Goal: Transaction & Acquisition: Purchase product/service

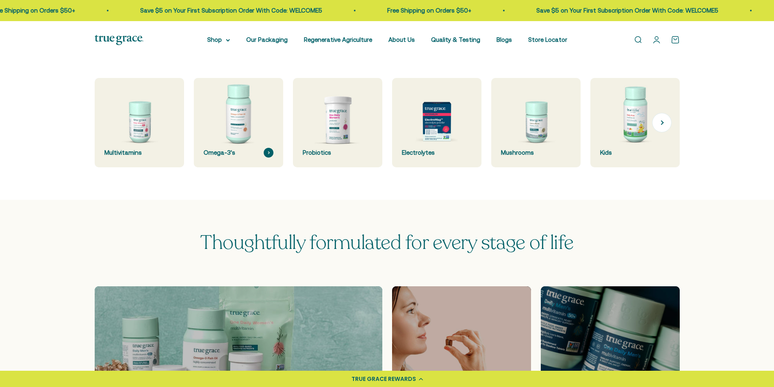
click at [237, 120] on img at bounding box center [238, 123] width 95 height 95
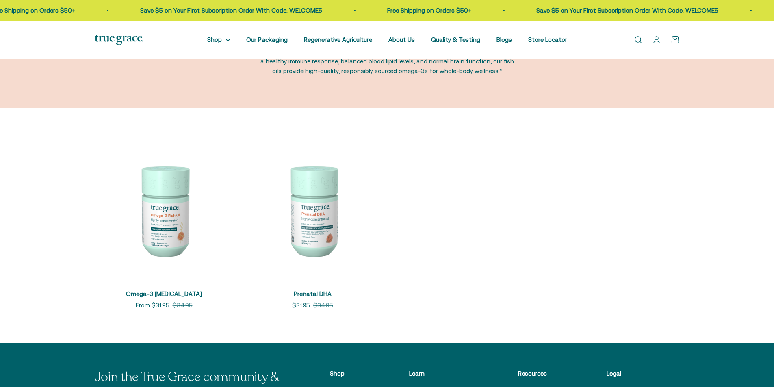
scroll to position [122, 0]
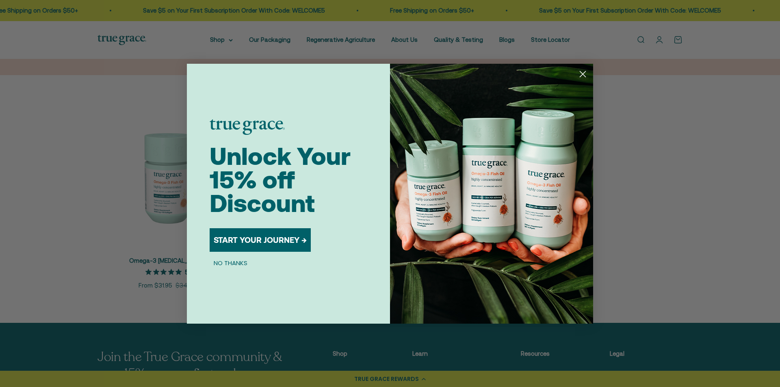
click at [585, 71] on circle "Close dialog" at bounding box center [582, 73] width 13 height 13
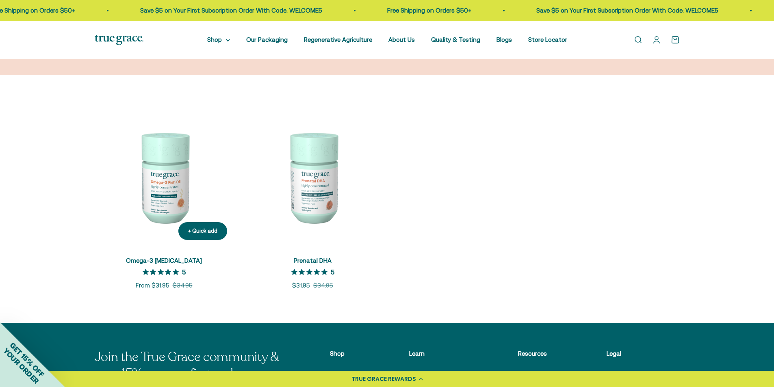
click at [167, 195] on img at bounding box center [164, 177] width 139 height 139
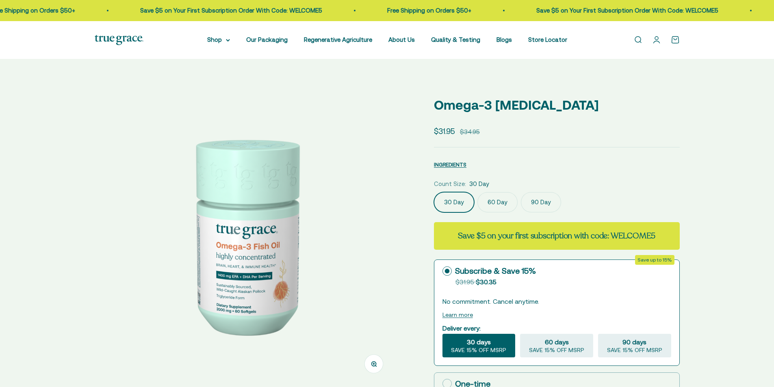
click at [542, 206] on label "90 Day" at bounding box center [541, 202] width 40 height 20
click at [434, 192] on input "90 Day" at bounding box center [434, 192] width 0 height 0
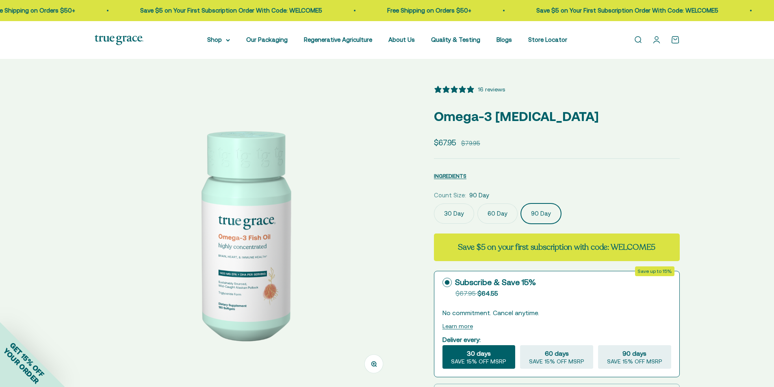
select select "3"
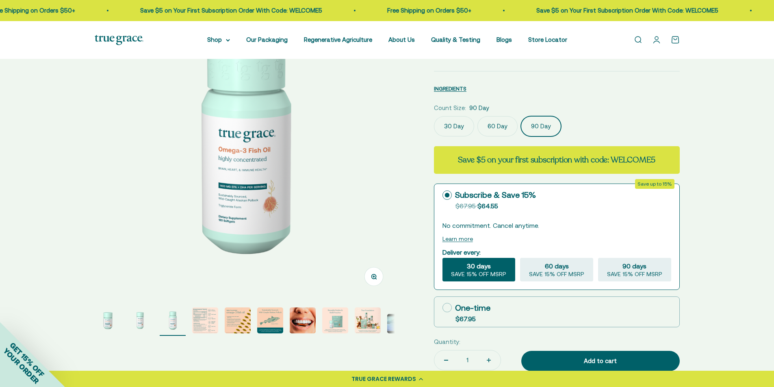
scroll to position [41, 0]
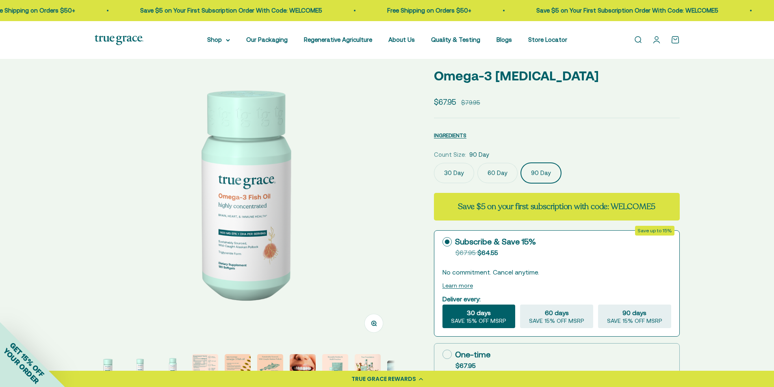
click at [451, 175] on label "30 Day" at bounding box center [454, 173] width 40 height 20
click at [434, 163] on input "30 Day" at bounding box center [434, 163] width 0 height 0
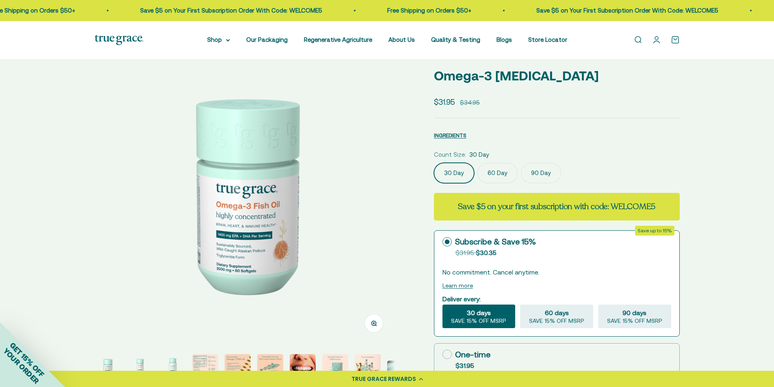
click at [498, 173] on label "60 Day" at bounding box center [497, 173] width 40 height 20
click at [434, 163] on input "60 Day" at bounding box center [434, 163] width 0 height 0
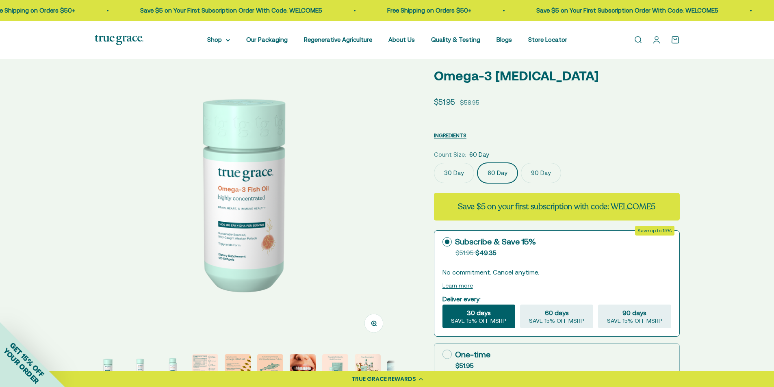
click at [463, 171] on label "30 Day" at bounding box center [454, 173] width 40 height 20
click at [434, 163] on input "30 Day" at bounding box center [434, 163] width 0 height 0
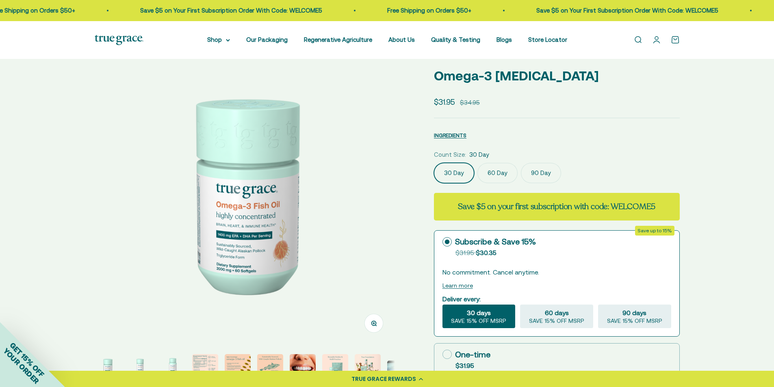
click at [500, 172] on label "60 Day" at bounding box center [497, 173] width 40 height 20
click at [434, 163] on input "60 Day" at bounding box center [434, 163] width 0 height 0
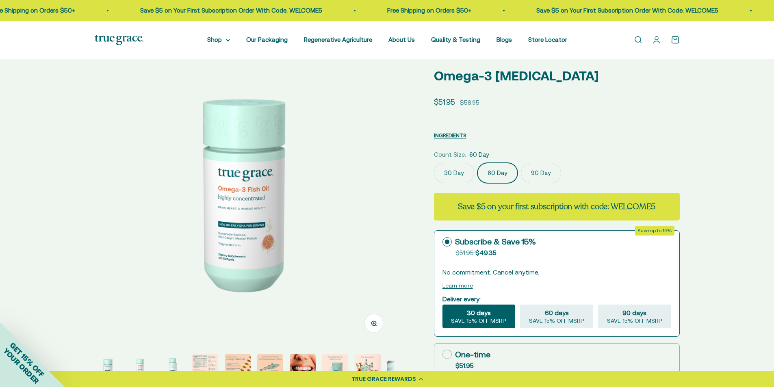
click at [532, 175] on label "90 Day" at bounding box center [541, 173] width 40 height 20
click at [434, 163] on input "90 Day" at bounding box center [434, 163] width 0 height 0
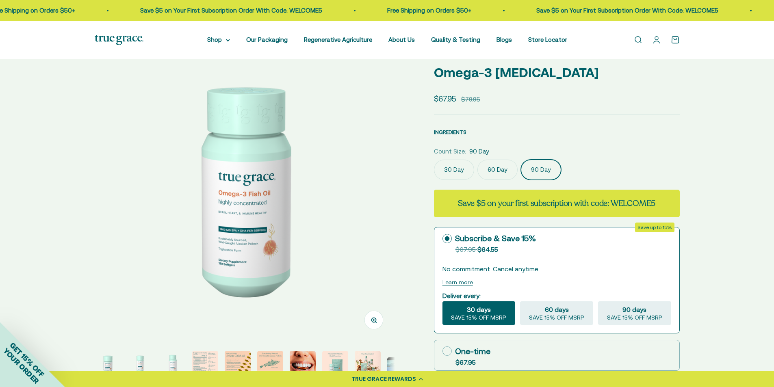
scroll to position [41, 0]
